Goal: Navigation & Orientation: Find specific page/section

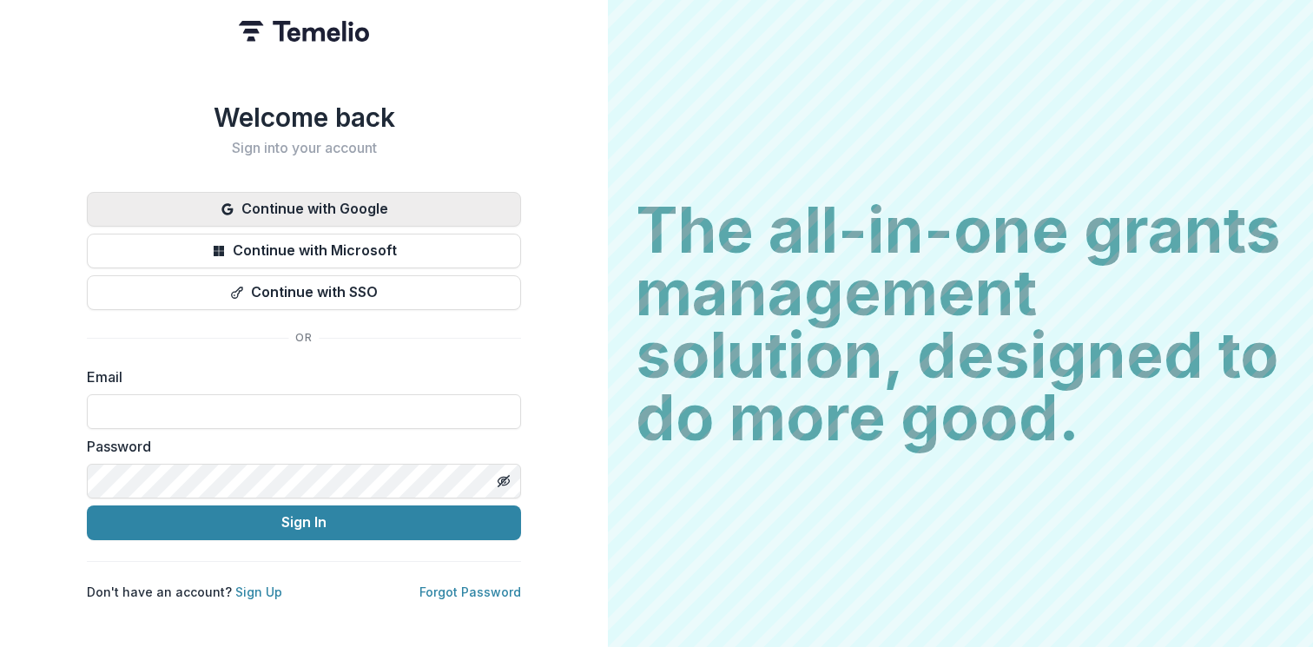
click at [299, 192] on button "Continue with Google" at bounding box center [304, 209] width 434 height 35
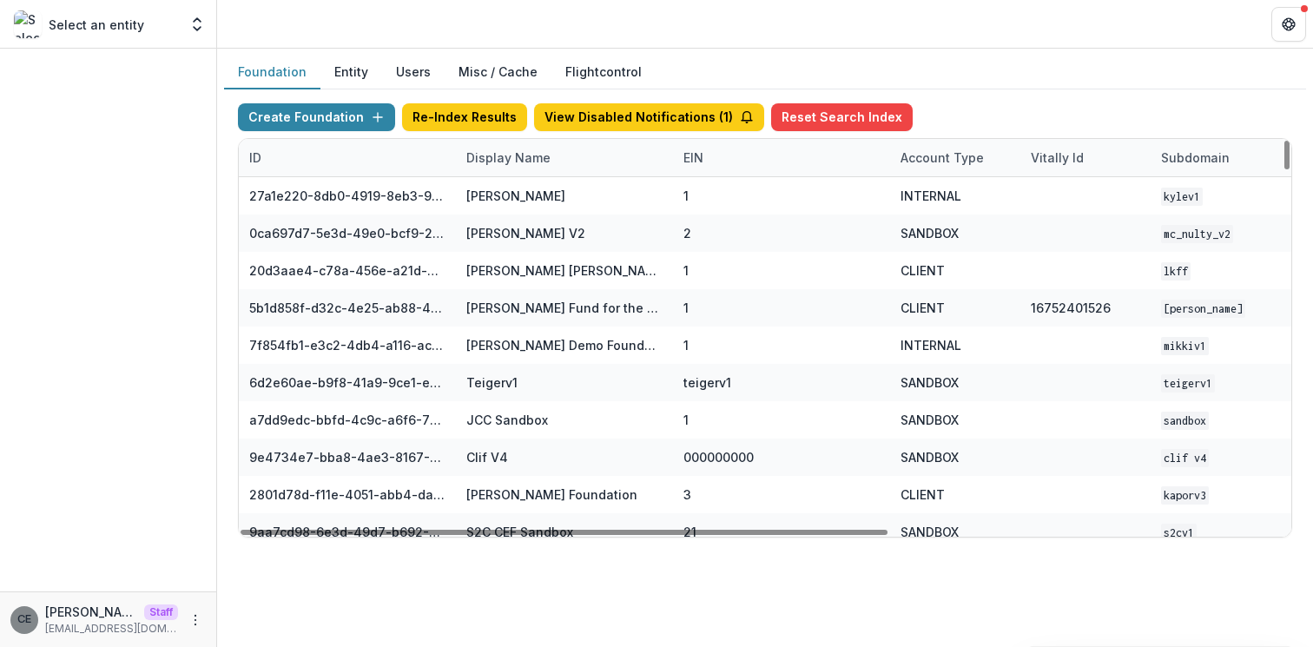
click at [509, 152] on div "Display Name" at bounding box center [508, 158] width 105 height 18
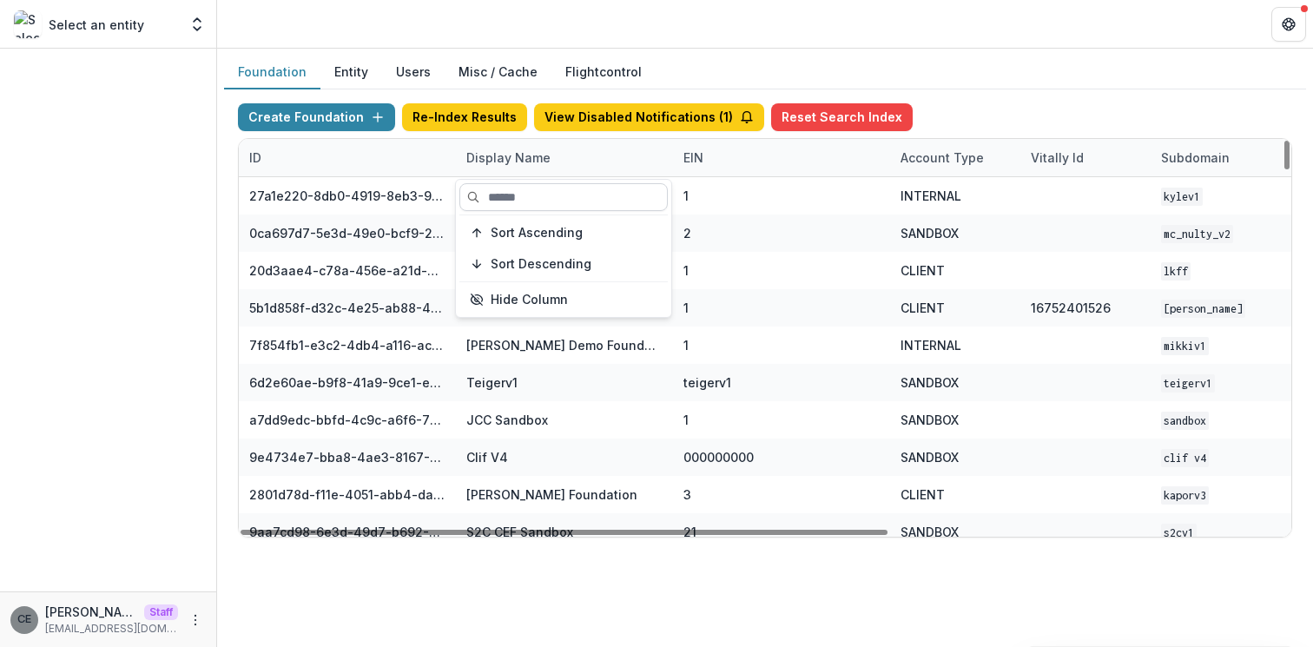
click at [518, 187] on input at bounding box center [563, 197] width 208 height 28
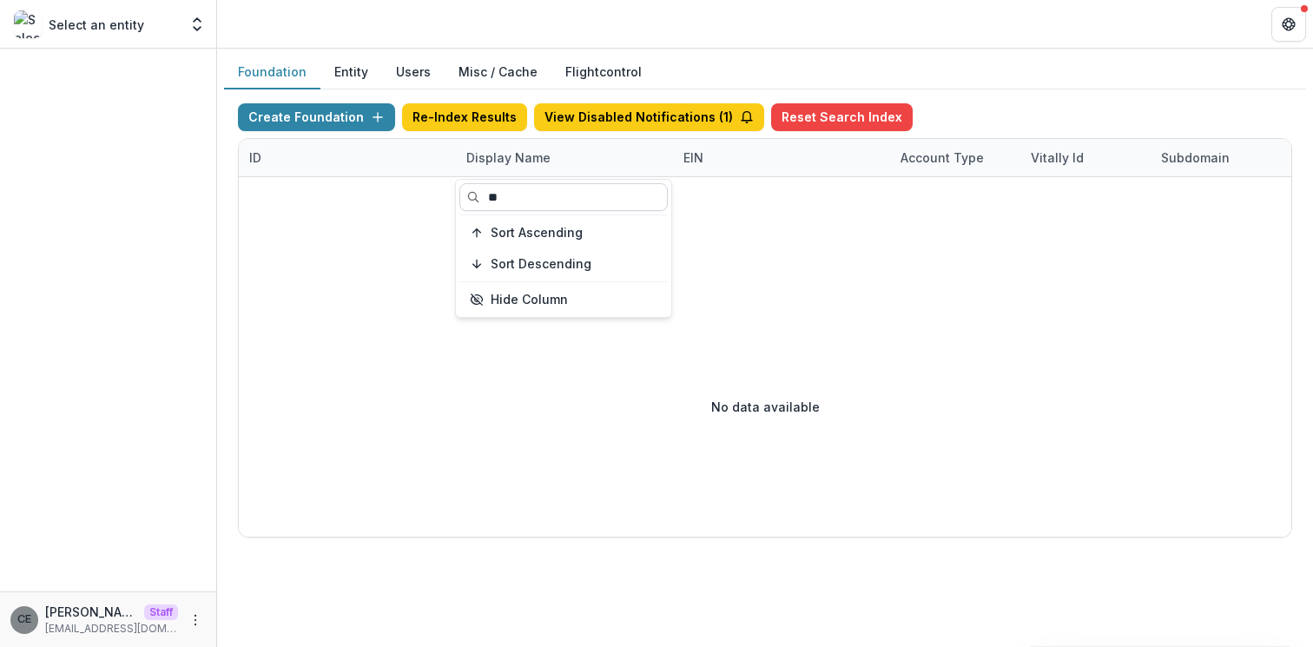
type input "*"
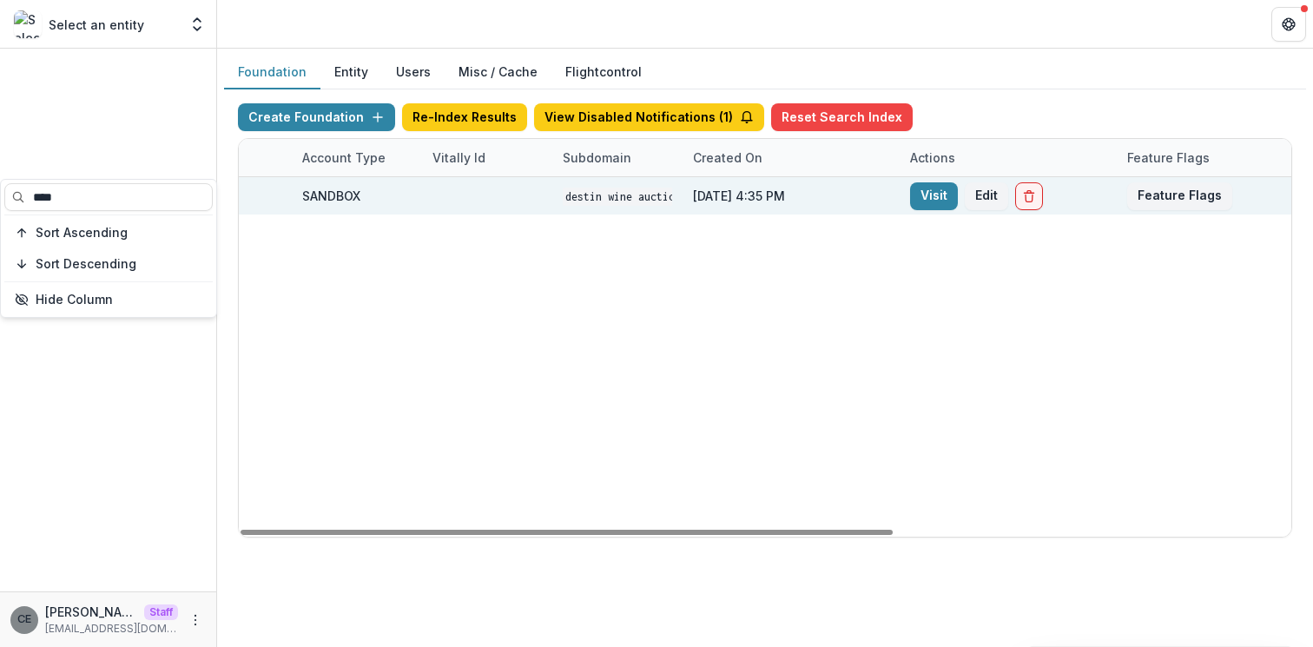
scroll to position [0, 641]
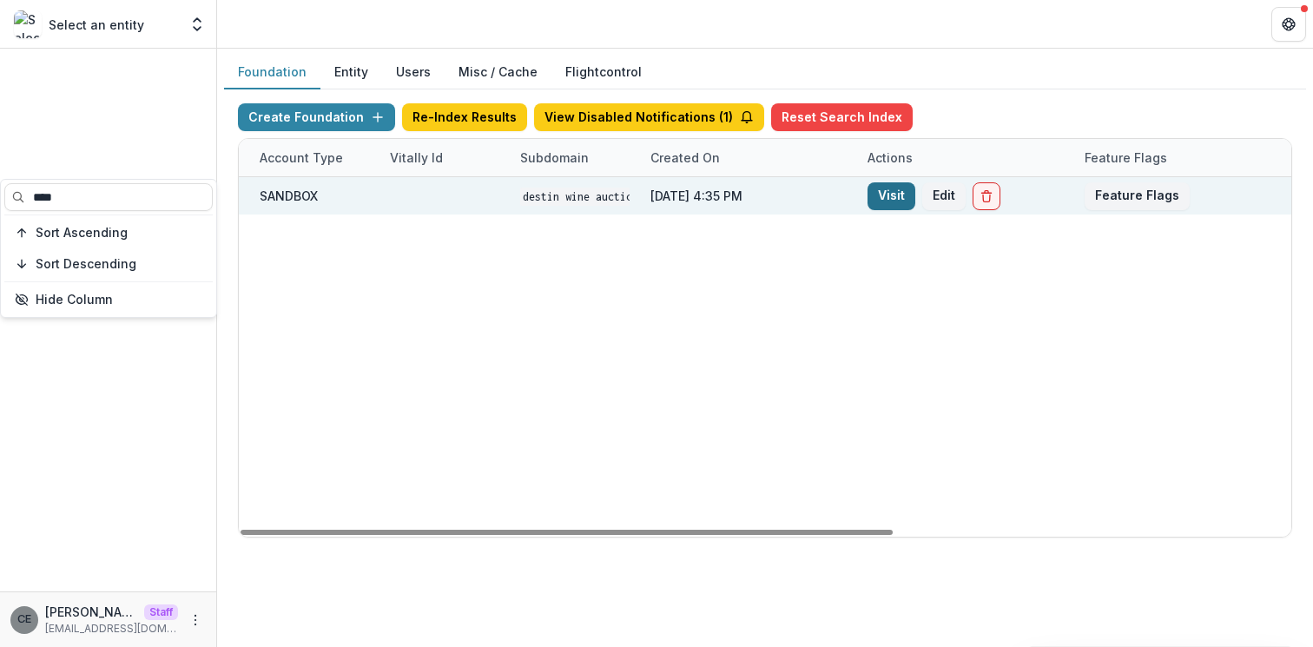
type input "****"
click at [895, 190] on link "Visit" at bounding box center [892, 196] width 48 height 28
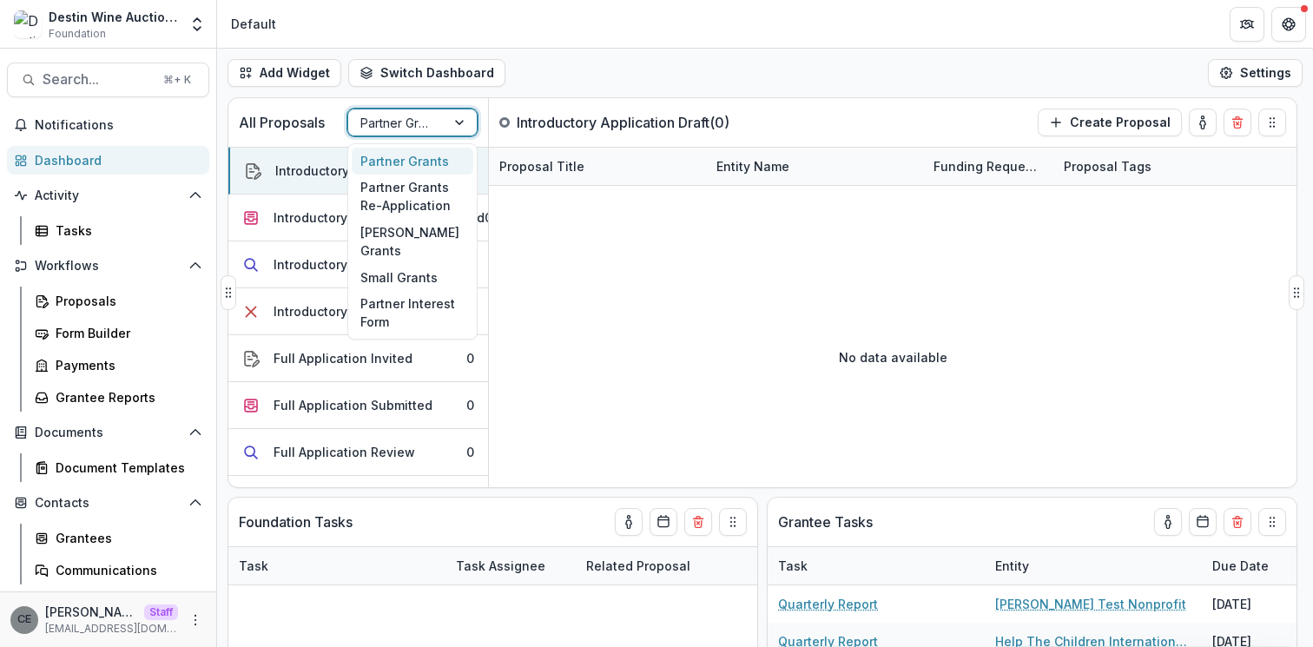
click at [406, 118] on div at bounding box center [396, 123] width 73 height 22
click at [188, 625] on icon "More" at bounding box center [195, 620] width 14 height 14
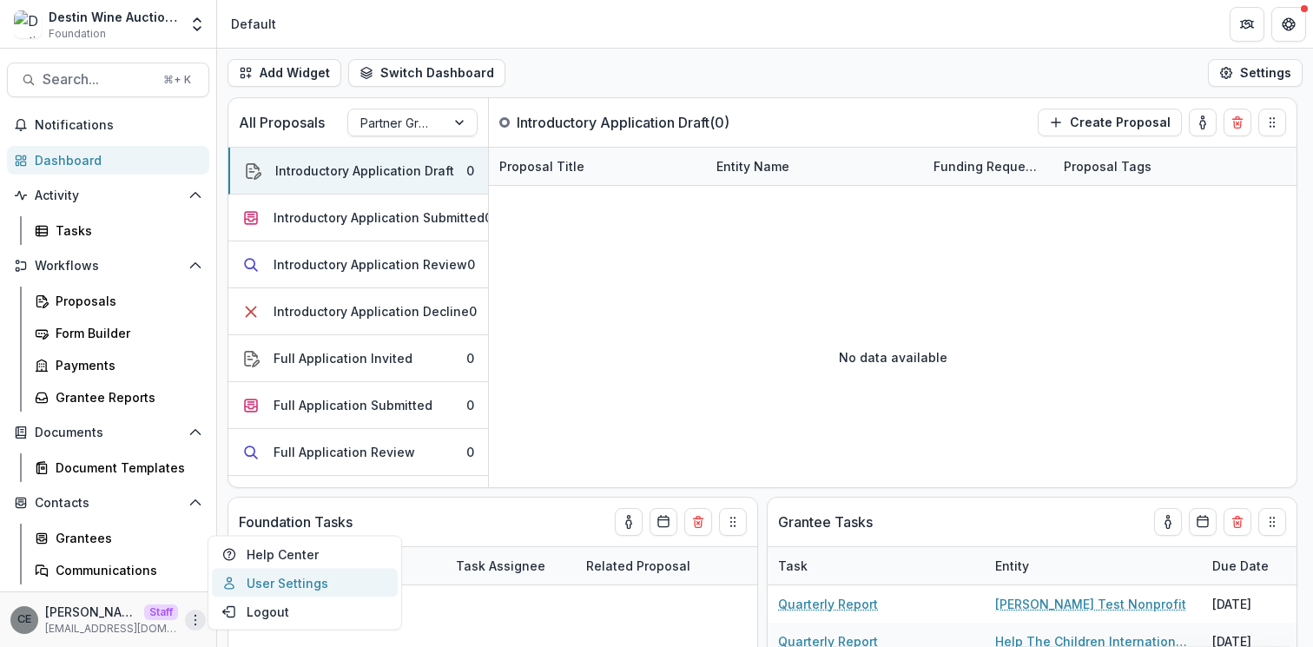
click at [254, 586] on link "User Settings" at bounding box center [305, 583] width 186 height 29
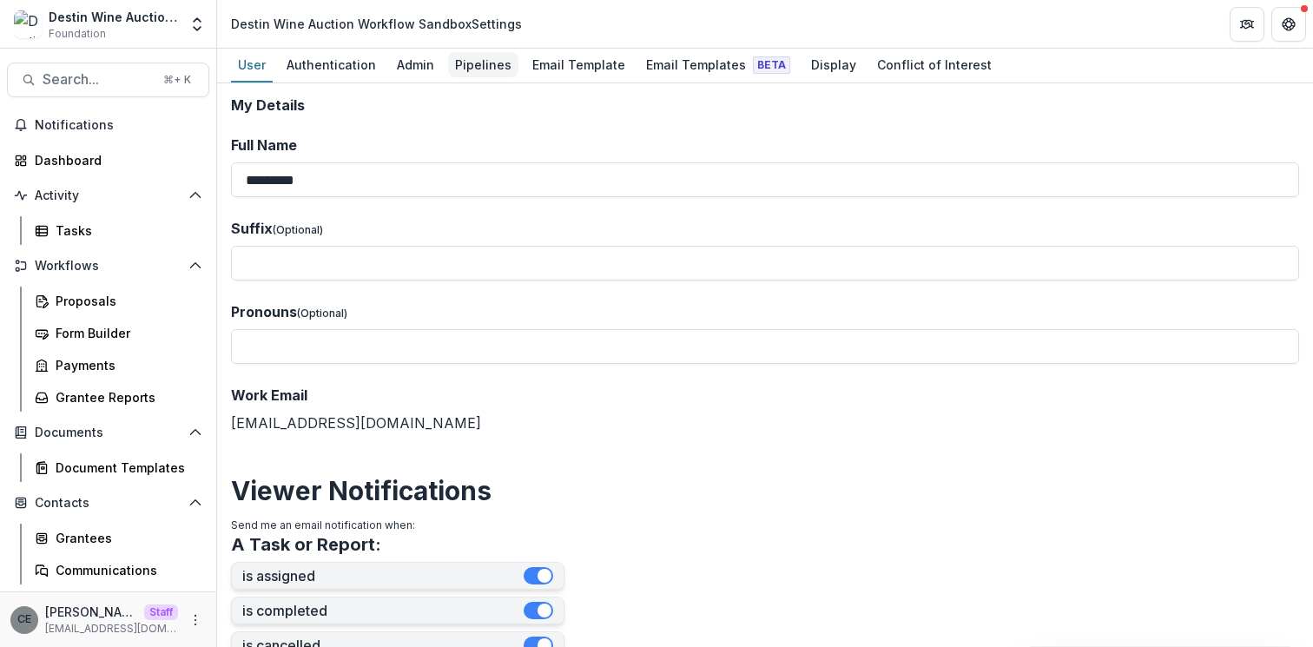
click at [489, 73] on div "Pipelines" at bounding box center [483, 64] width 70 height 25
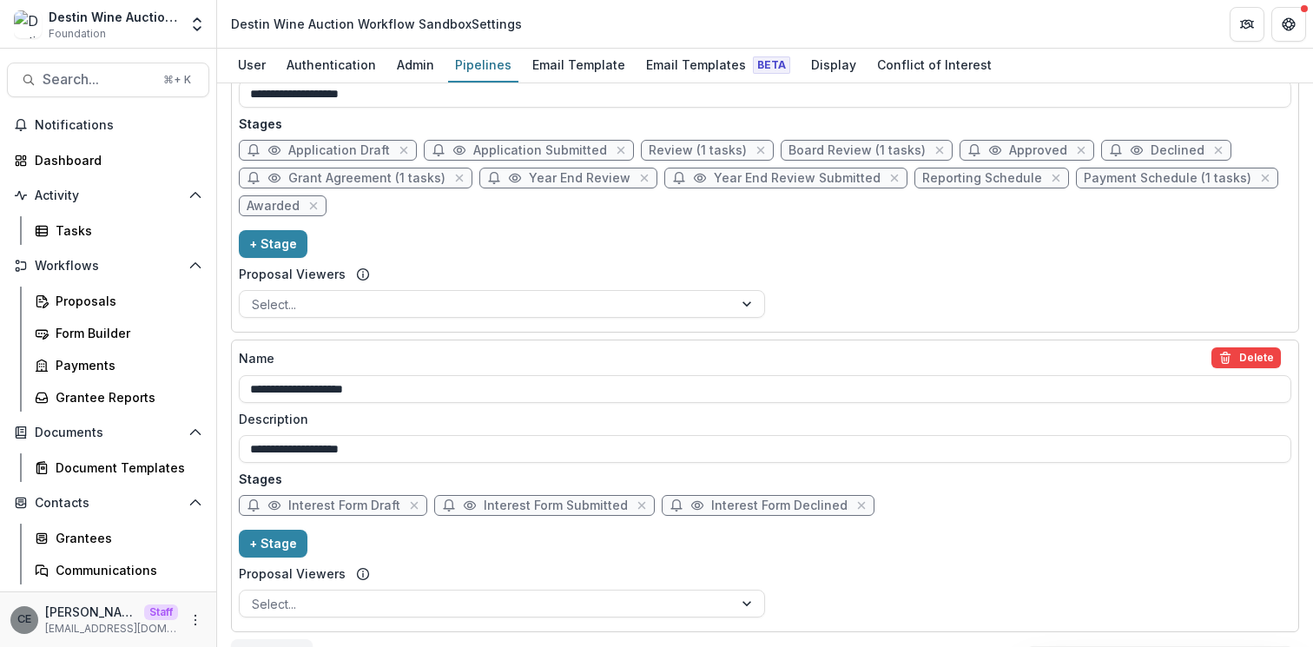
scroll to position [1197, 0]
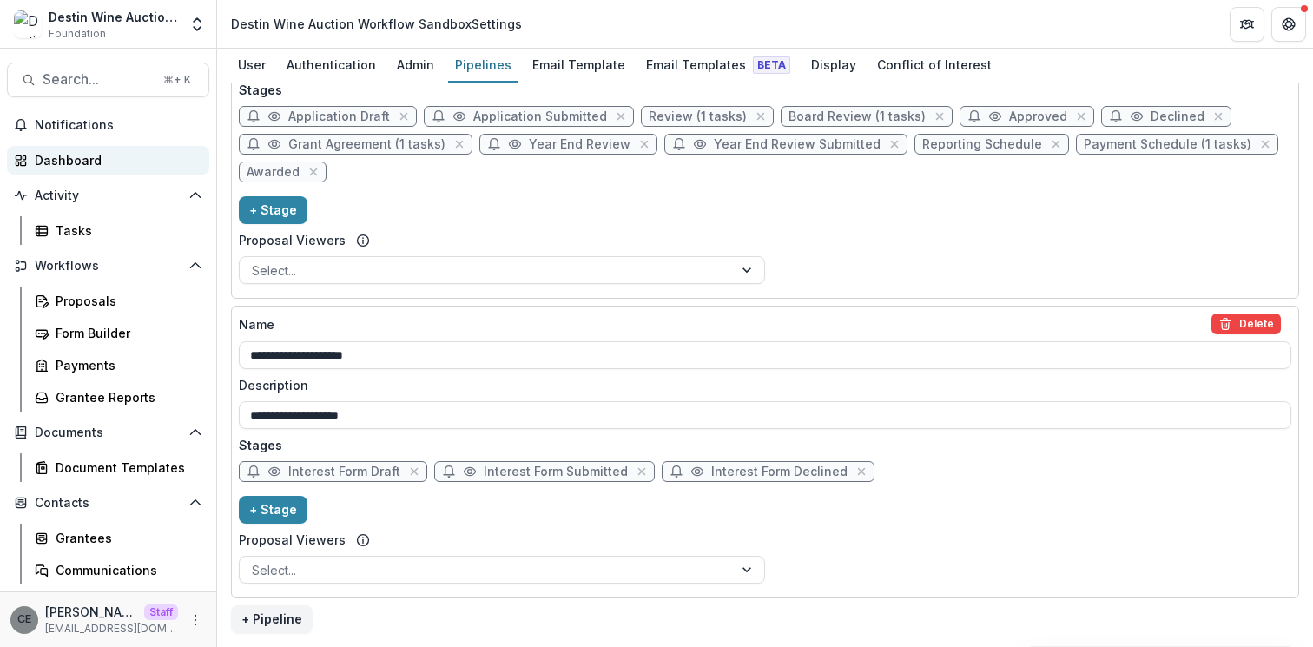
click at [43, 166] on div "Dashboard" at bounding box center [115, 160] width 161 height 18
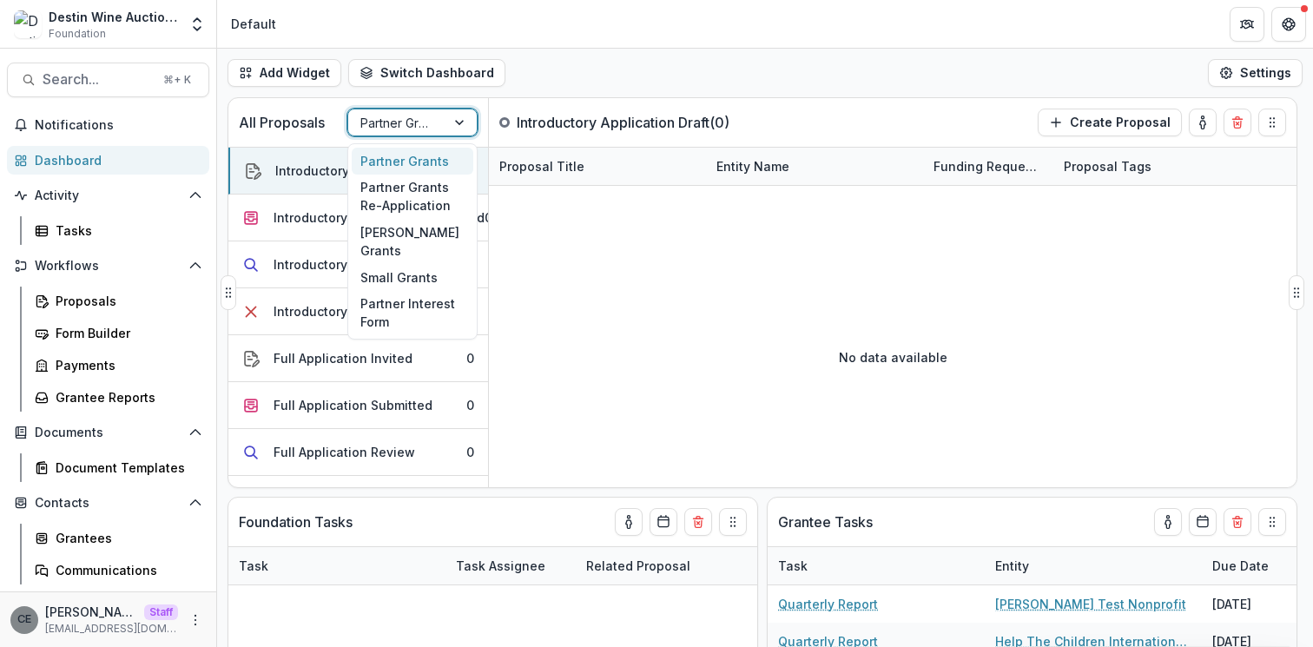
click at [442, 120] on div "Partner Grants" at bounding box center [396, 122] width 97 height 25
click at [403, 314] on div "Partner Interest Form" at bounding box center [413, 312] width 122 height 45
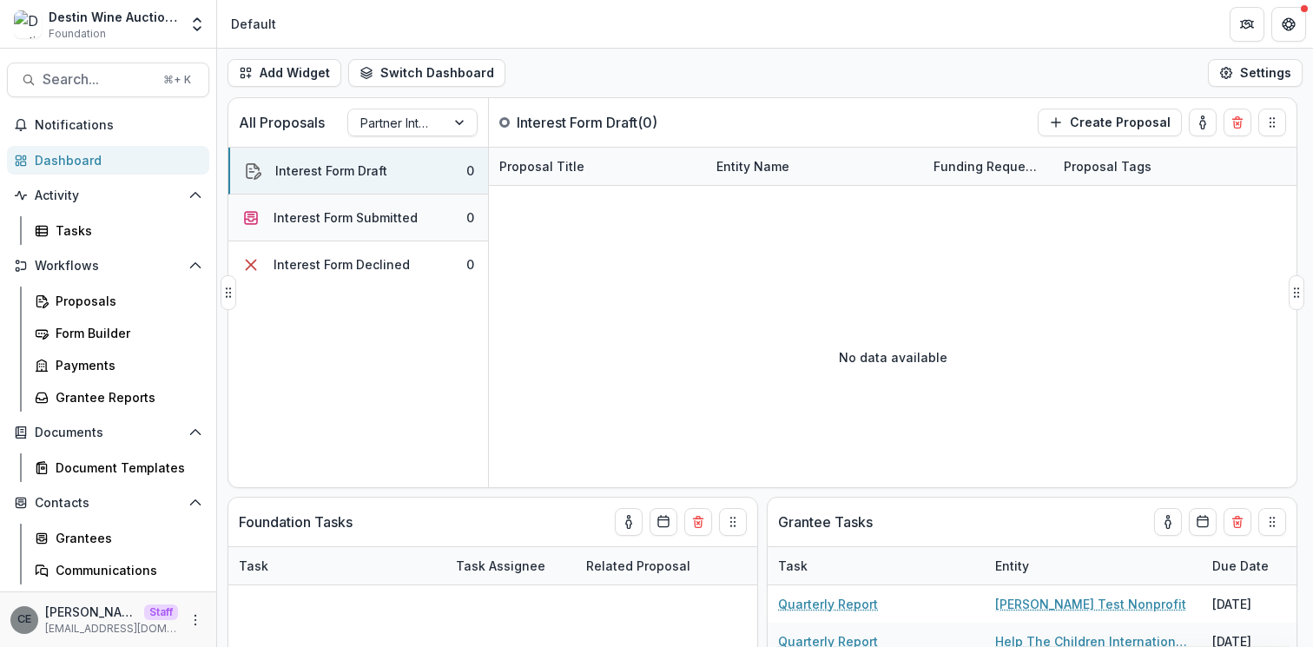
click at [352, 207] on button "Interest Form Submitted 0" at bounding box center [358, 218] width 260 height 47
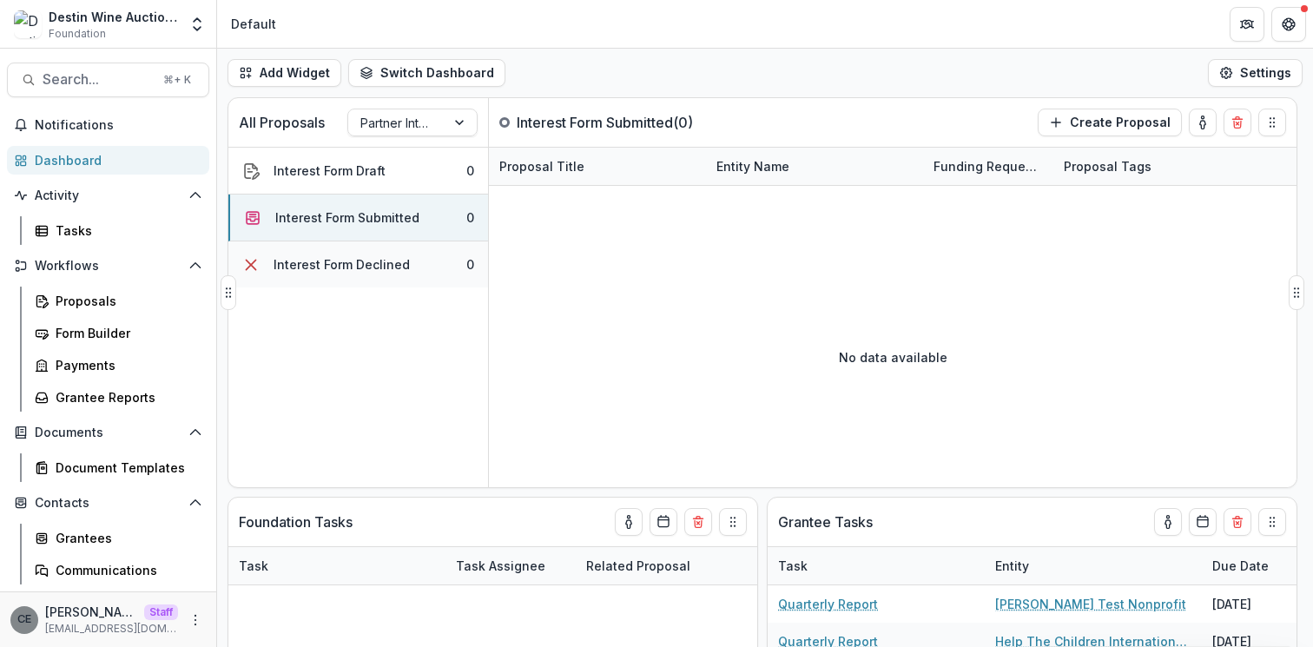
click at [369, 264] on div "Interest Form Declined" at bounding box center [342, 264] width 136 height 18
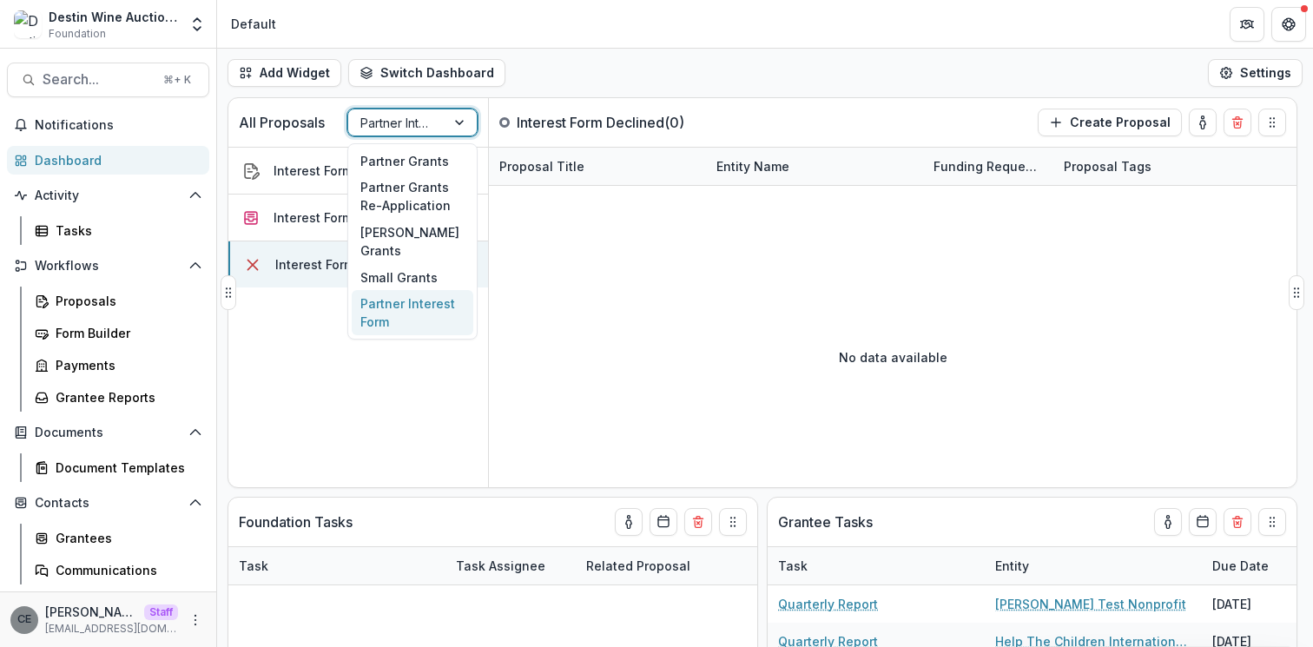
click at [367, 132] on div at bounding box center [396, 123] width 73 height 22
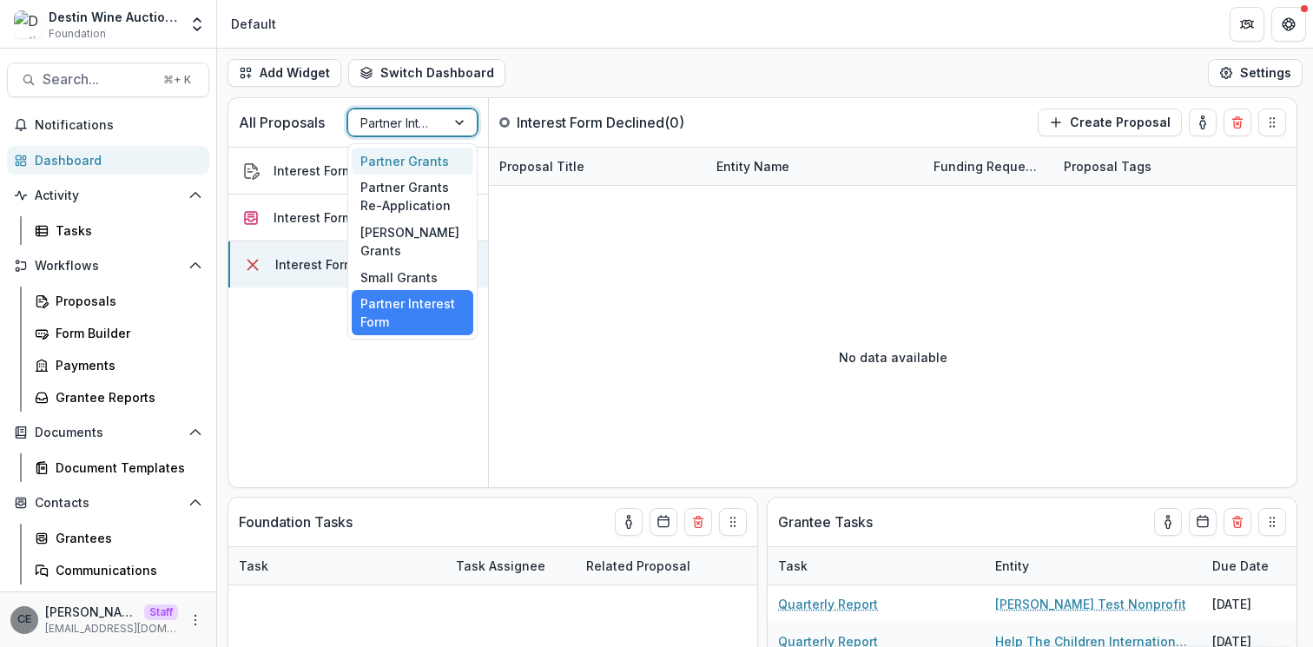
click at [395, 163] on div "Partner Grants" at bounding box center [413, 161] width 122 height 27
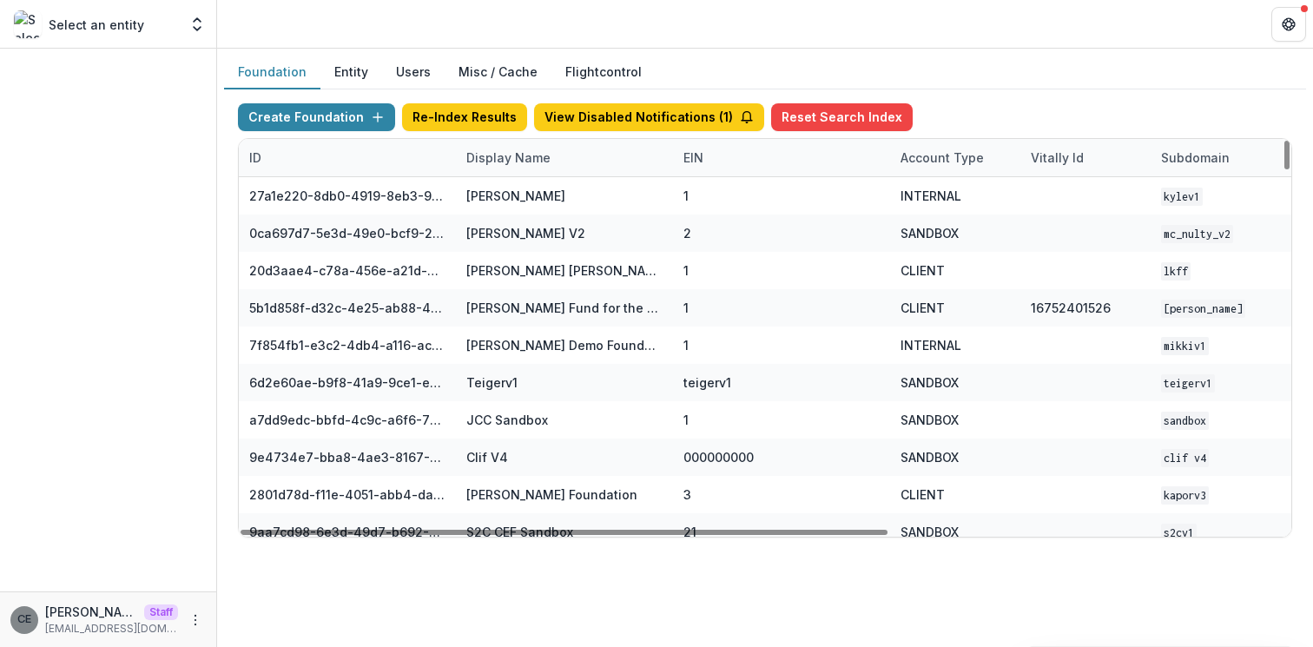
click at [526, 163] on div "Display Name" at bounding box center [508, 158] width 105 height 18
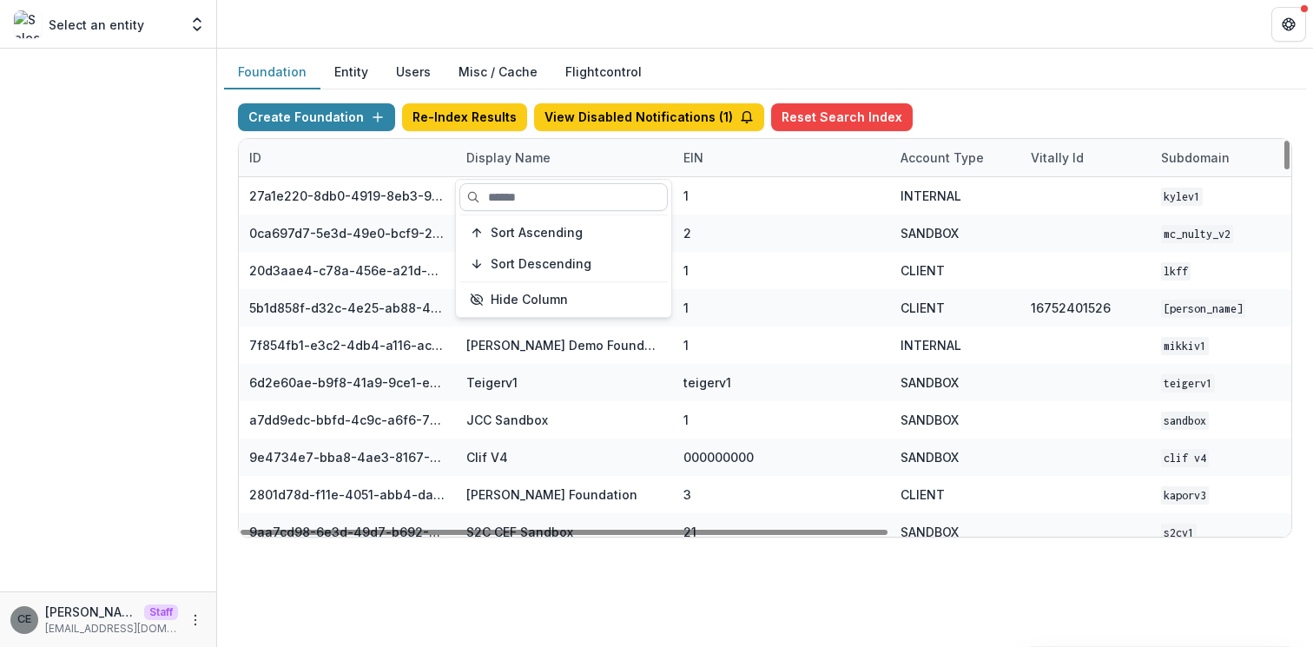
click at [531, 193] on input at bounding box center [563, 197] width 208 height 28
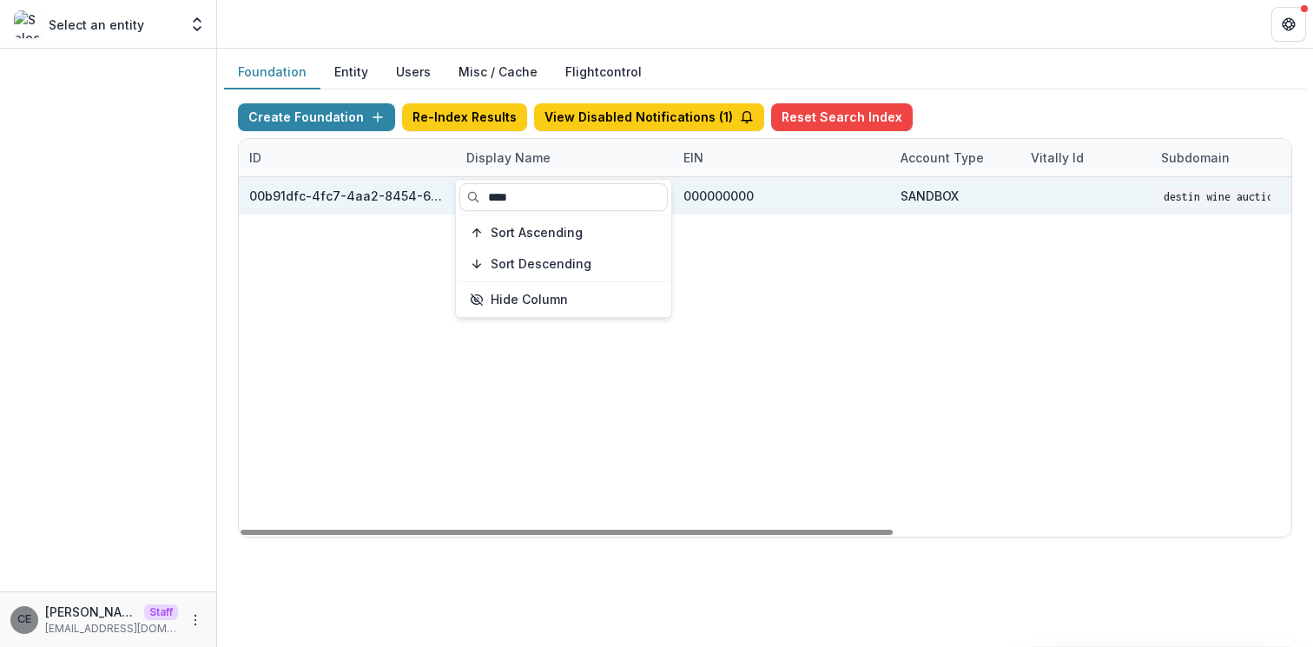
scroll to position [0, 641]
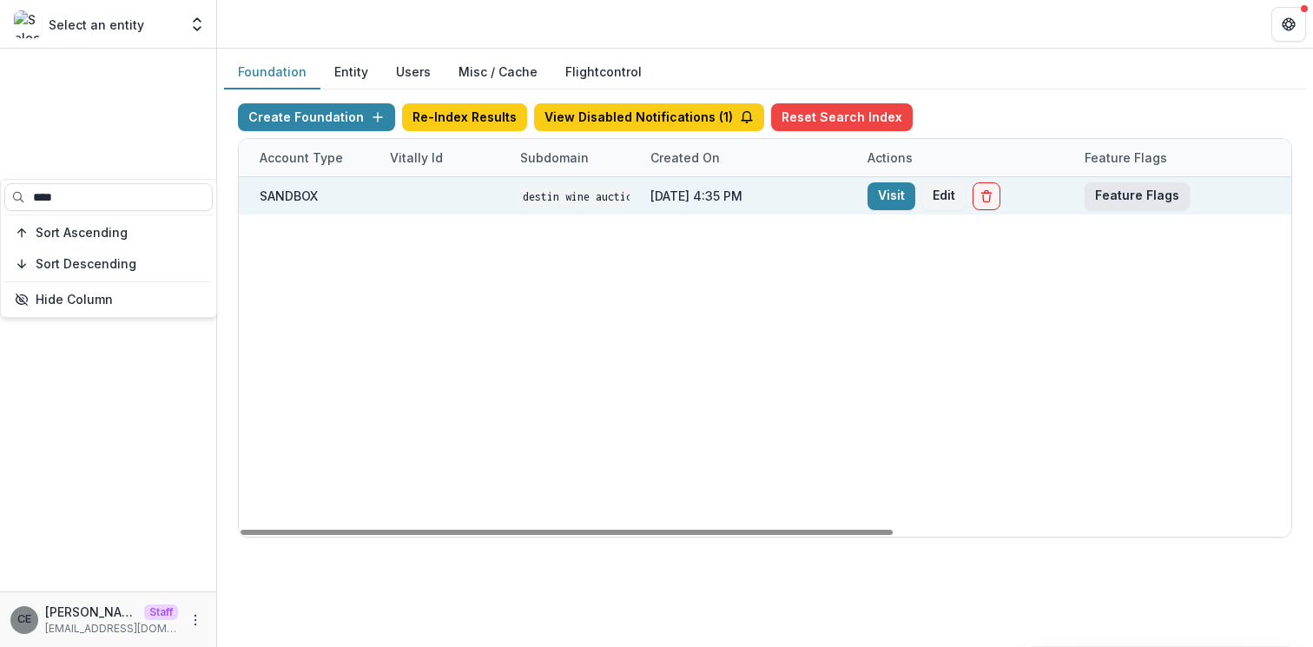
type input "****"
click at [1156, 203] on button "Feature Flags" at bounding box center [1137, 196] width 105 height 28
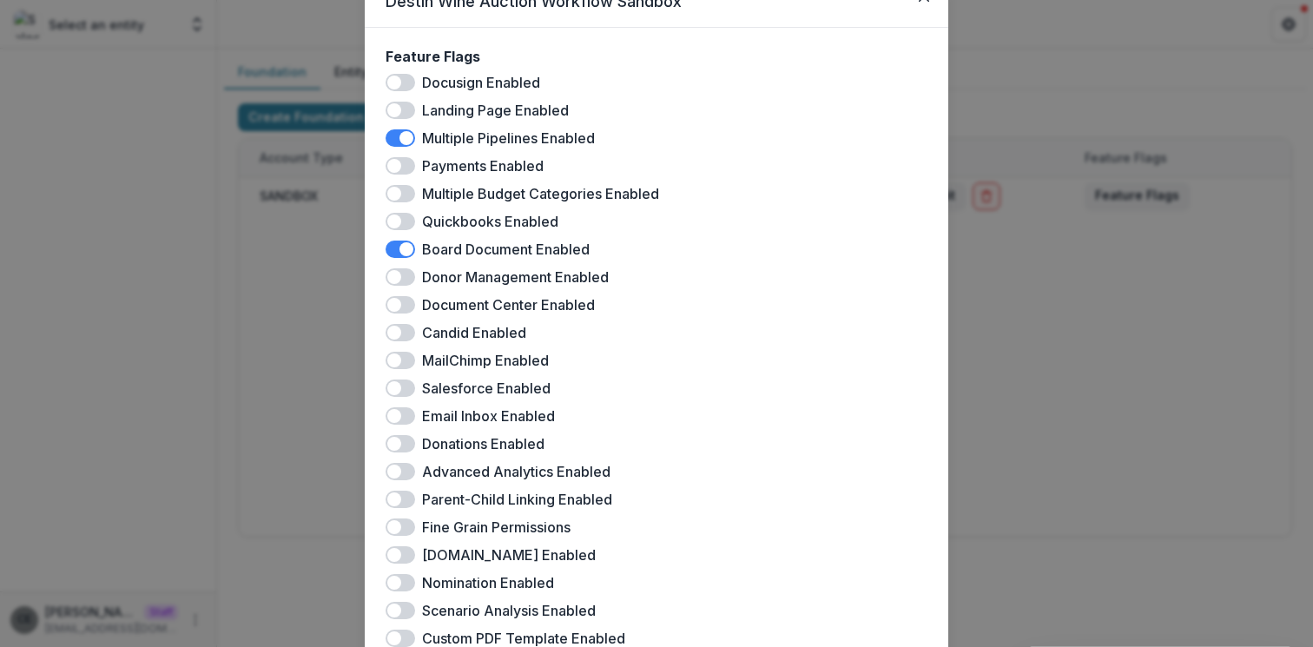
scroll to position [0, 0]
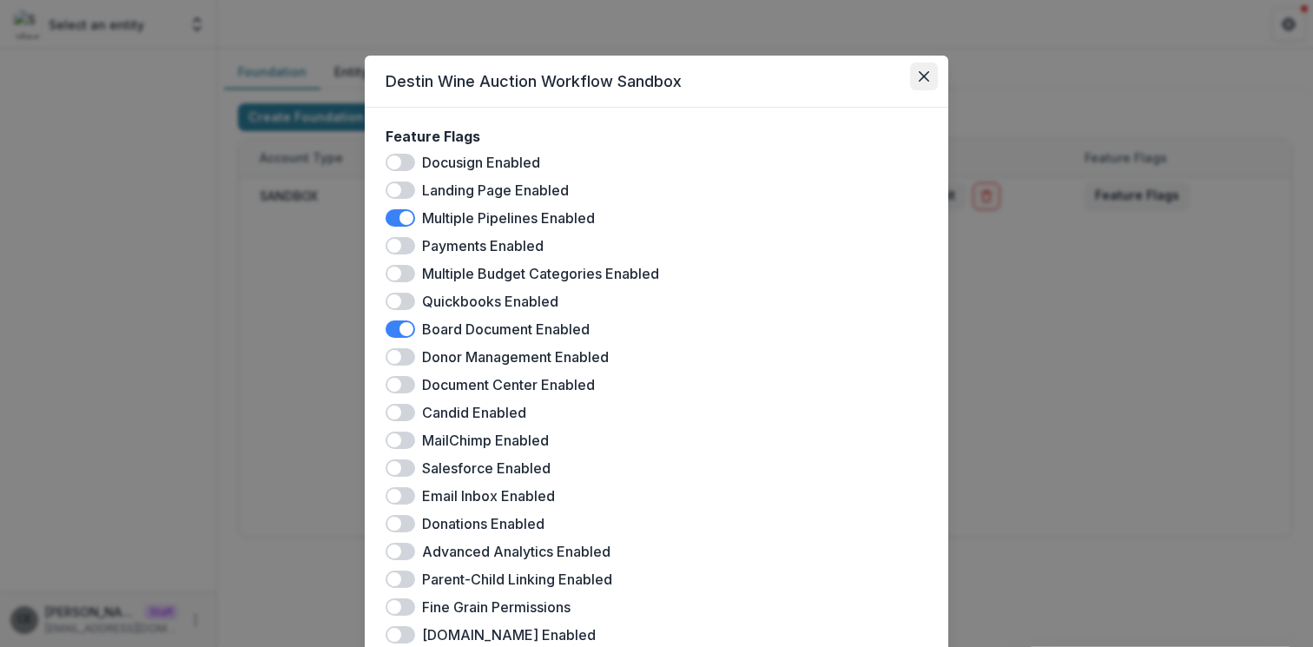
click at [921, 83] on button "Close" at bounding box center [924, 77] width 28 height 28
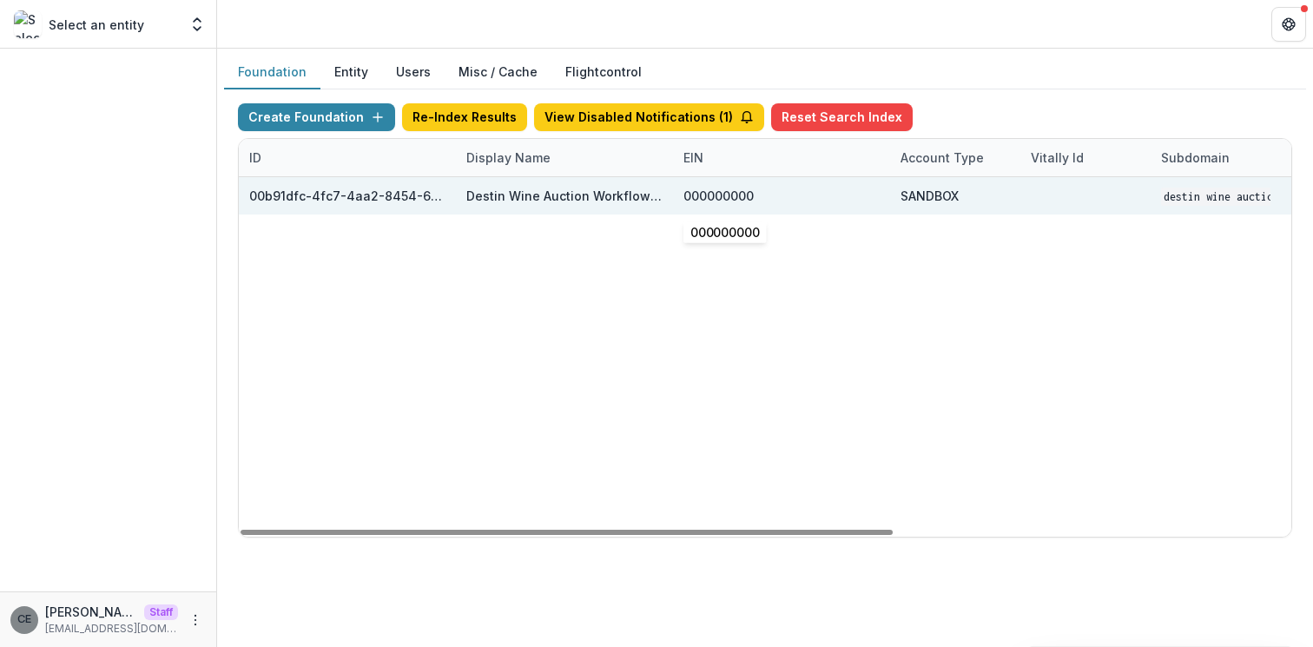
scroll to position [0, 641]
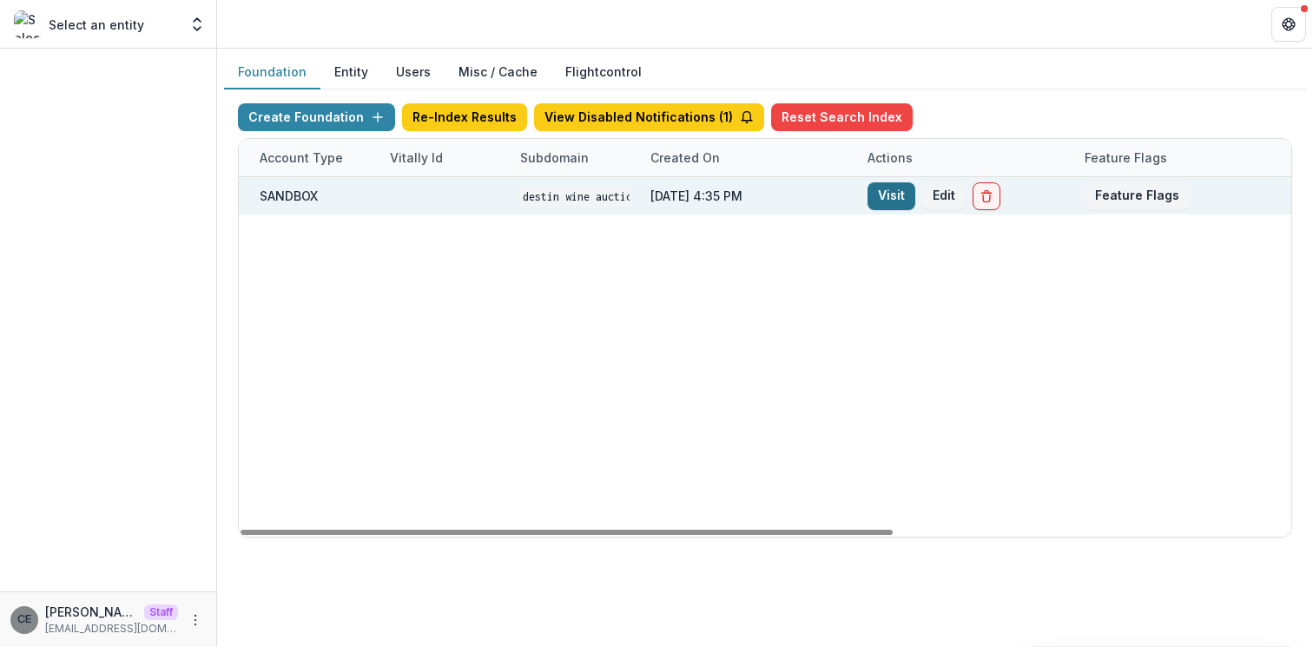
click at [903, 194] on link "Visit" at bounding box center [892, 196] width 48 height 28
